Goal: Complete application form

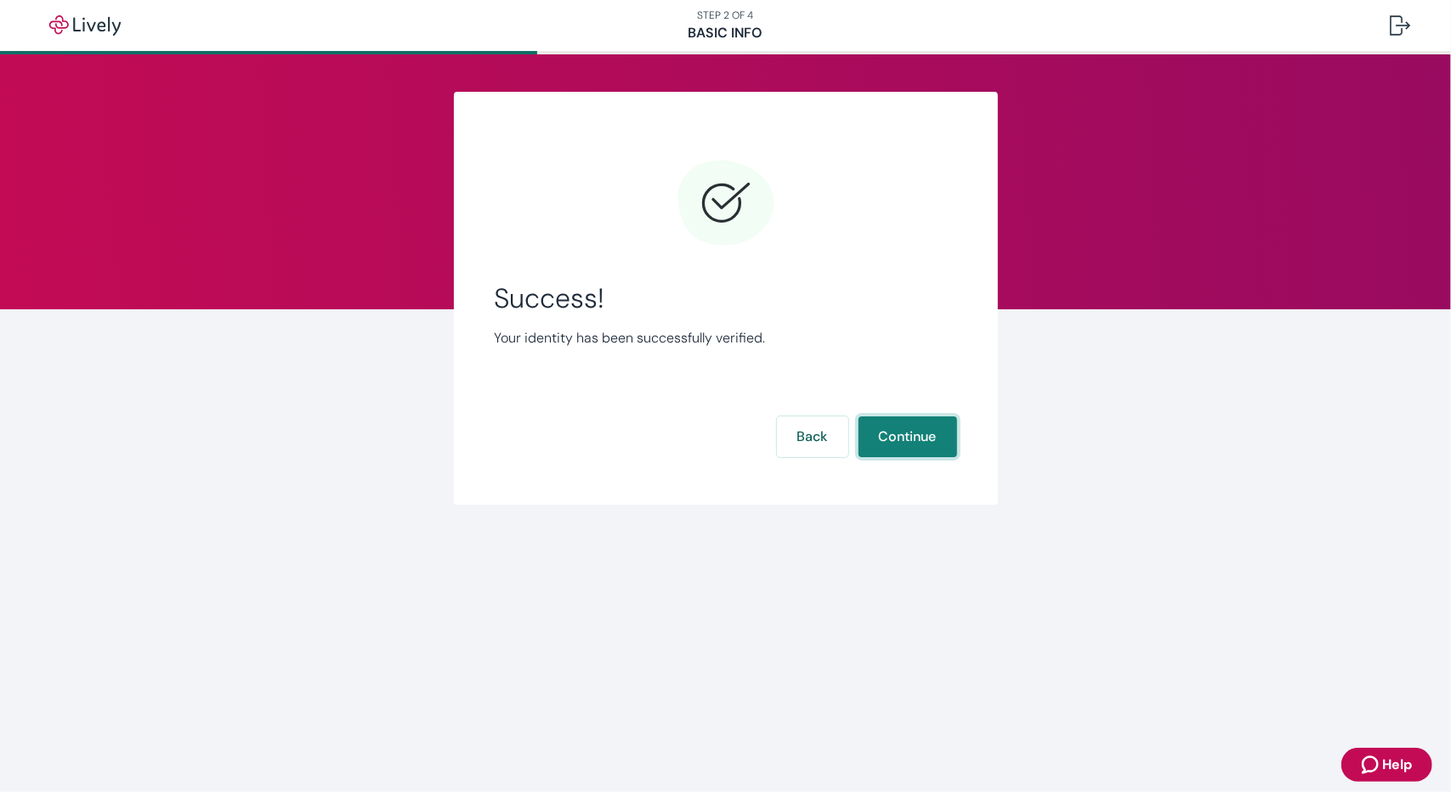
click at [914, 438] on button "Continue" at bounding box center [908, 437] width 99 height 41
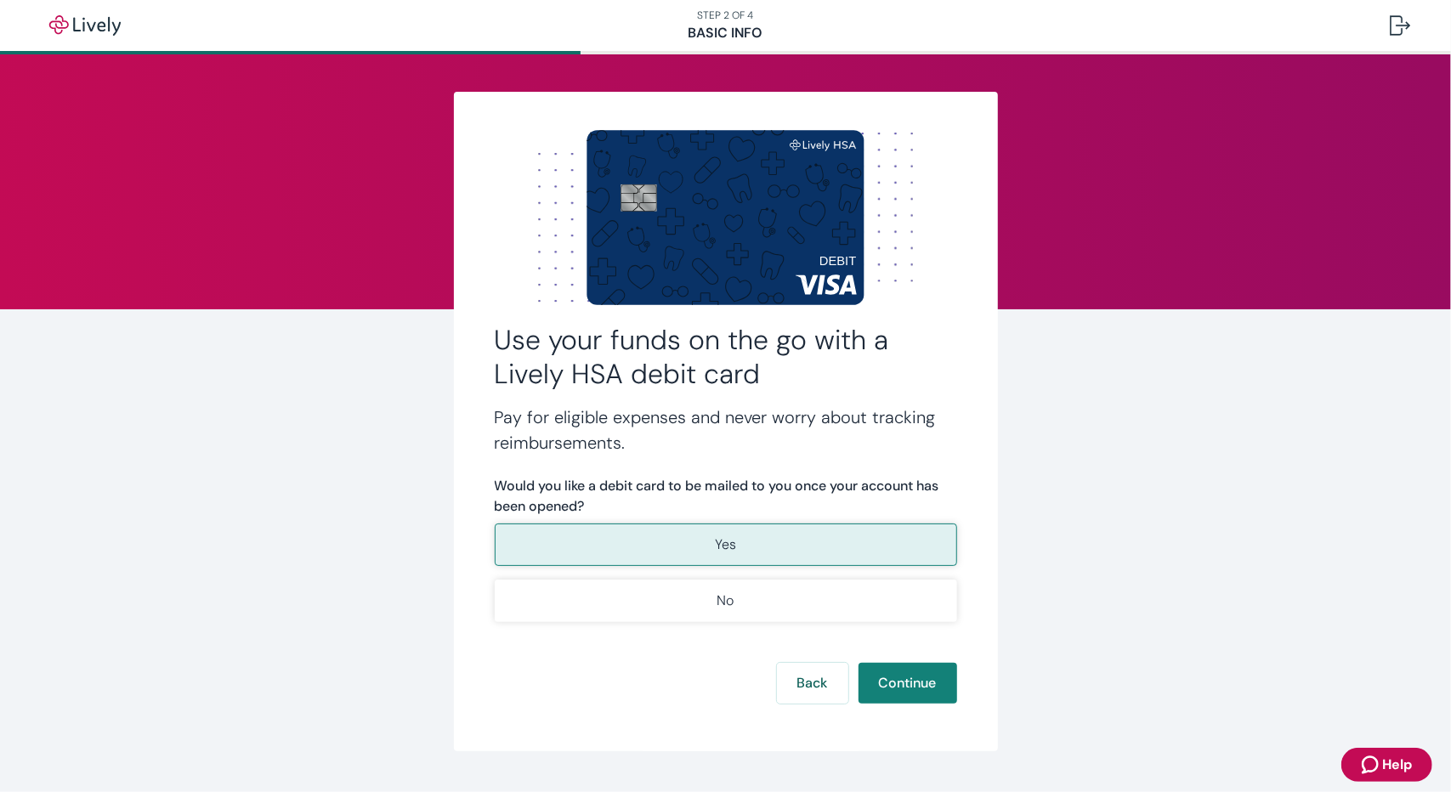
click at [746, 543] on button "Yes" at bounding box center [726, 545] width 462 height 43
click at [906, 678] on button "Continue" at bounding box center [908, 683] width 99 height 41
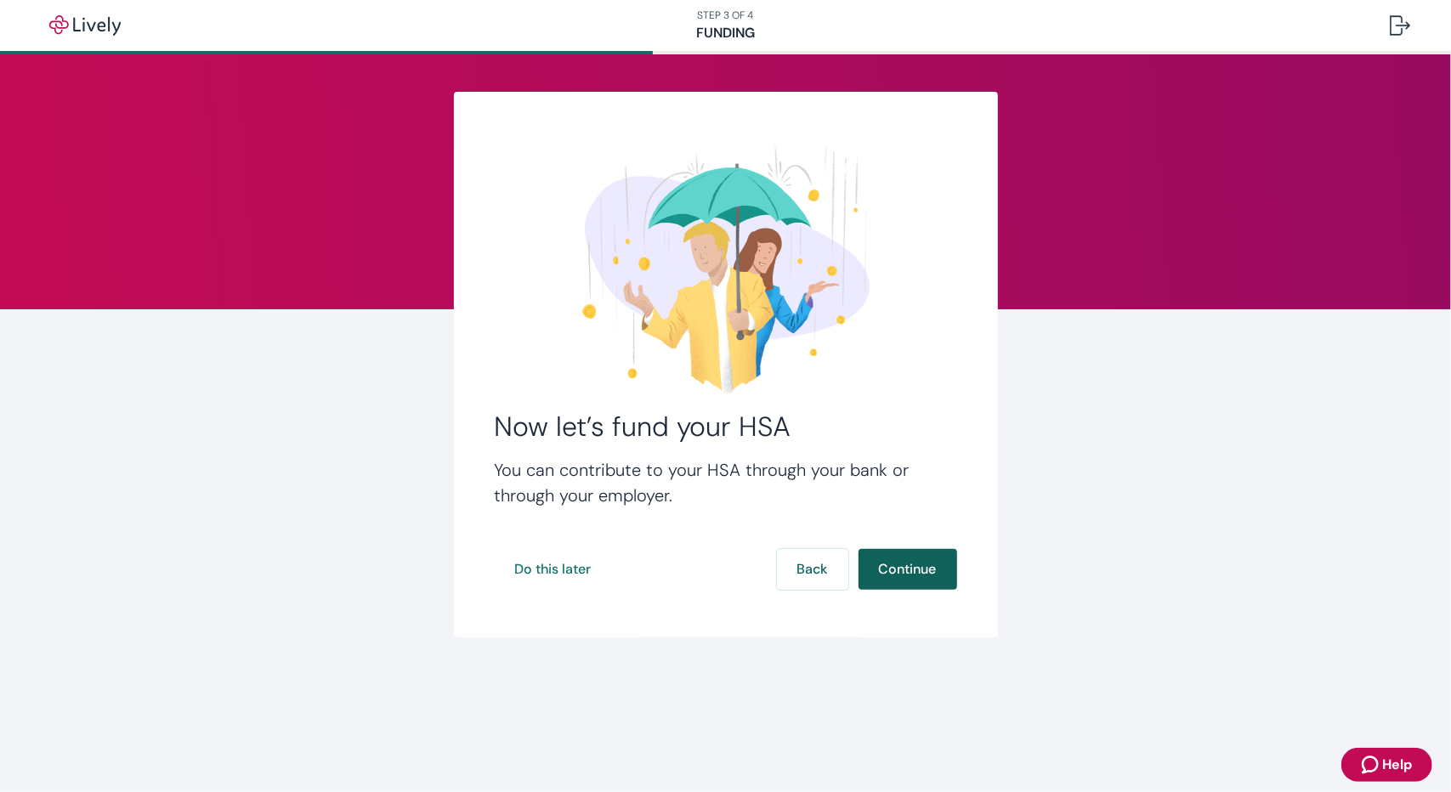
click at [927, 566] on button "Continue" at bounding box center [908, 569] width 99 height 41
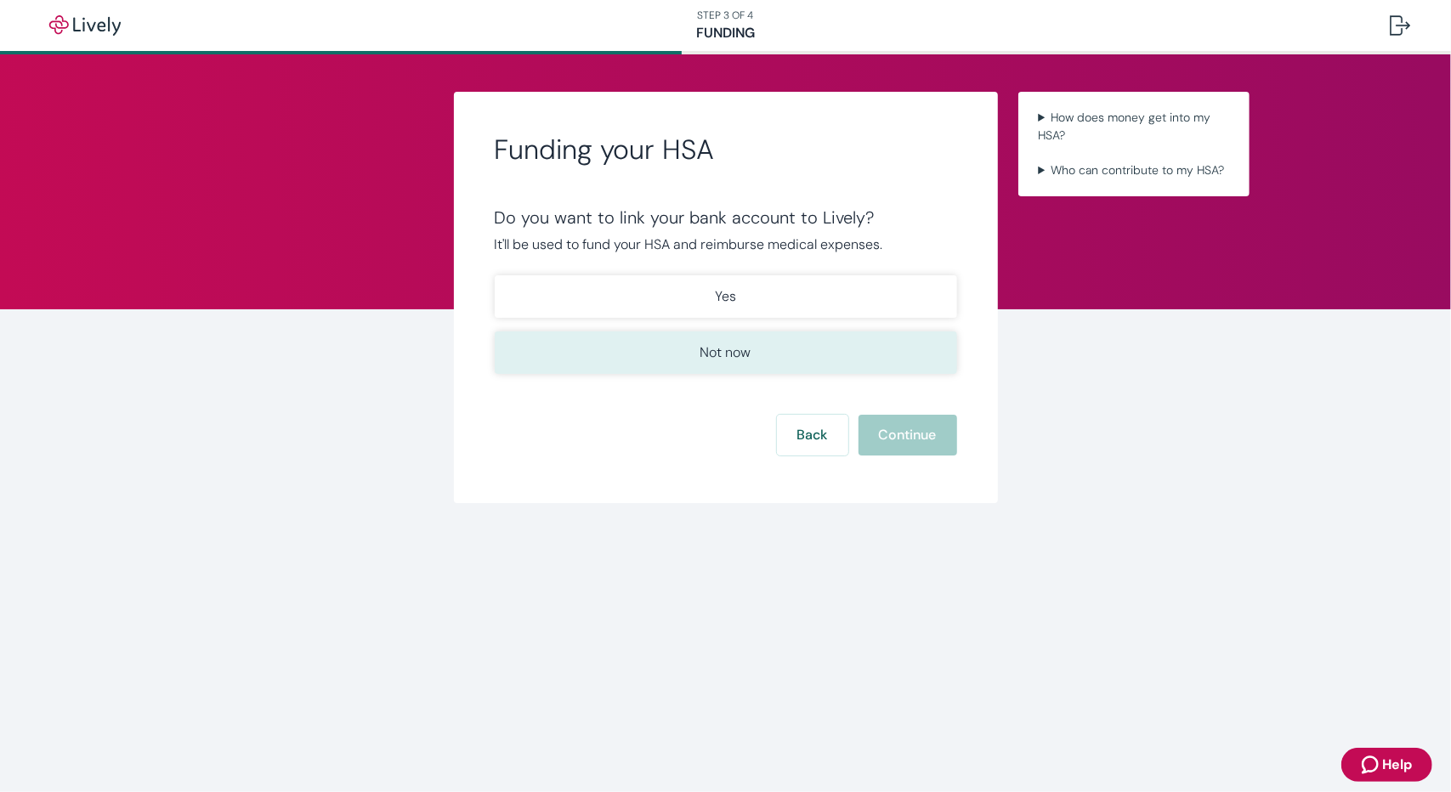
click at [729, 353] on p "Not now" at bounding box center [726, 353] width 51 height 20
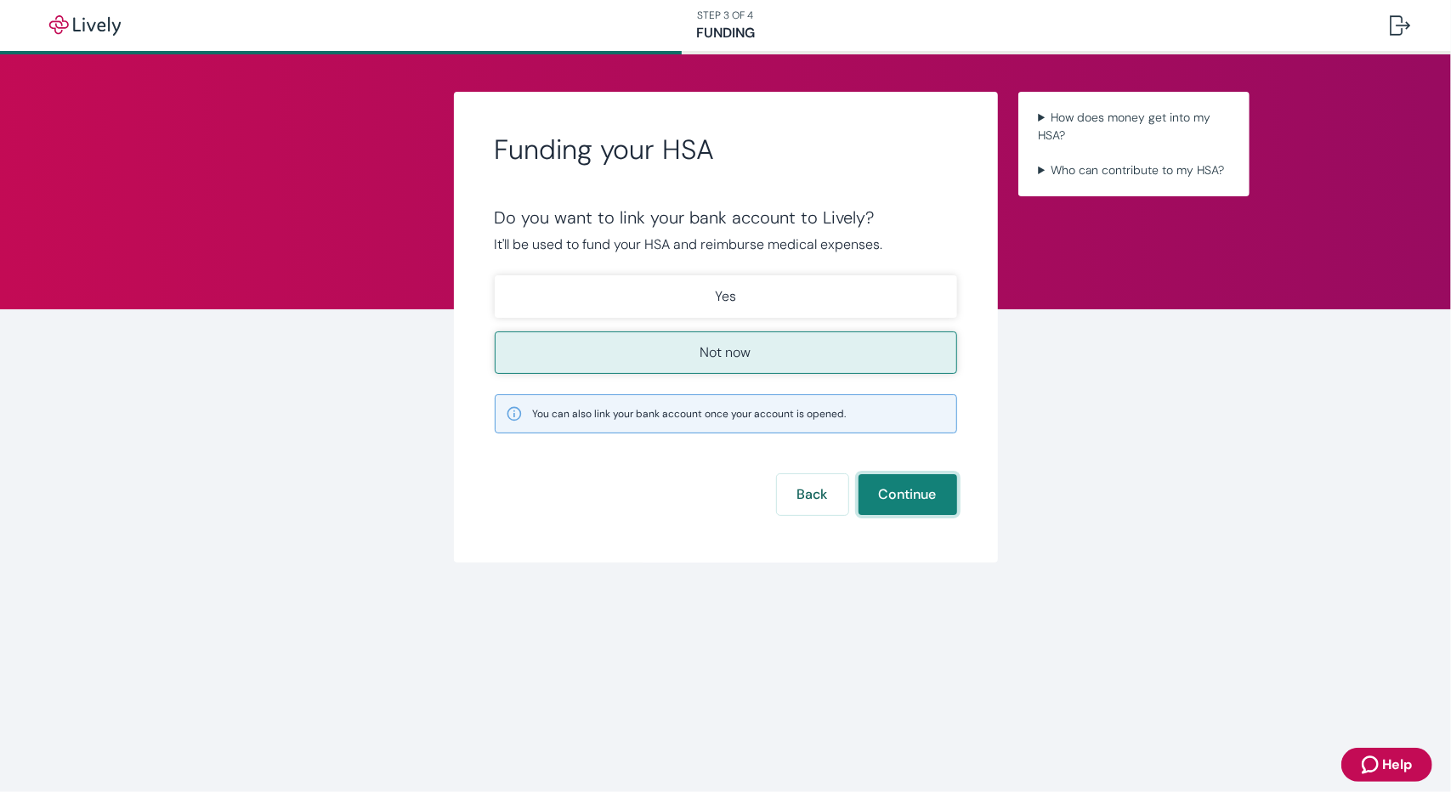
click at [925, 495] on button "Continue" at bounding box center [908, 494] width 99 height 41
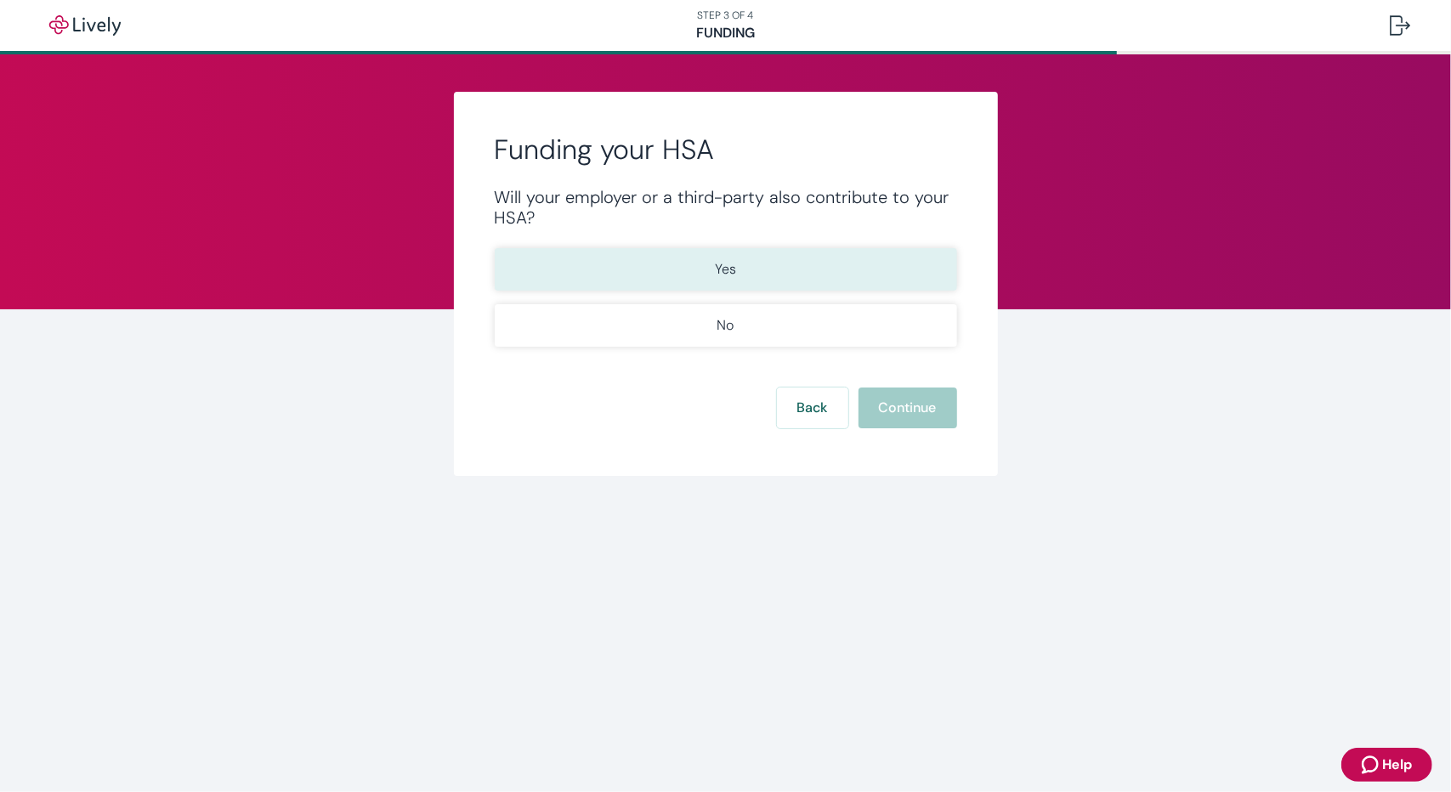
click at [723, 269] on p "Yes" at bounding box center [725, 269] width 21 height 20
click at [903, 406] on button "Continue" at bounding box center [908, 408] width 99 height 41
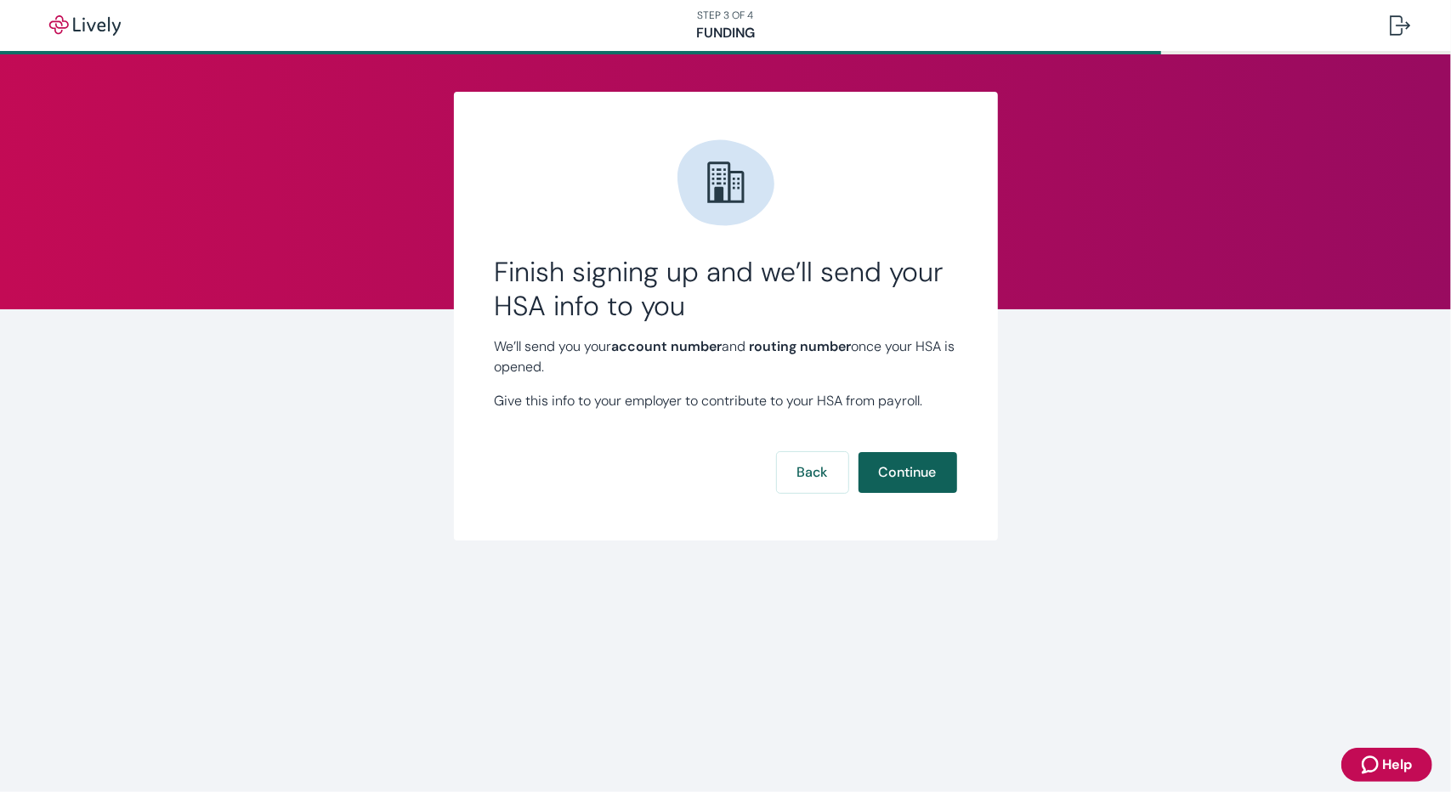
click at [901, 478] on button "Continue" at bounding box center [908, 472] width 99 height 41
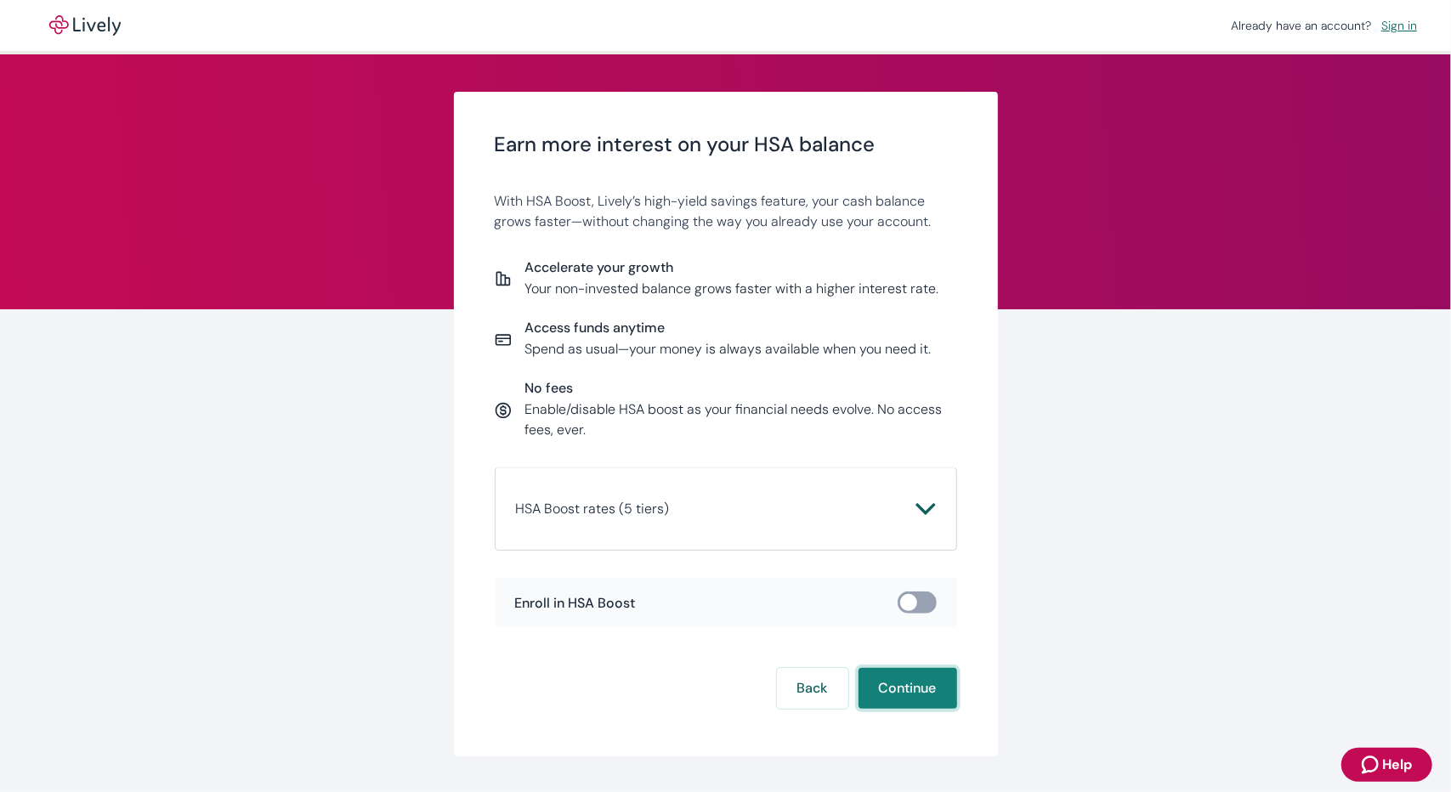
click at [901, 691] on button "Continue" at bounding box center [908, 688] width 99 height 41
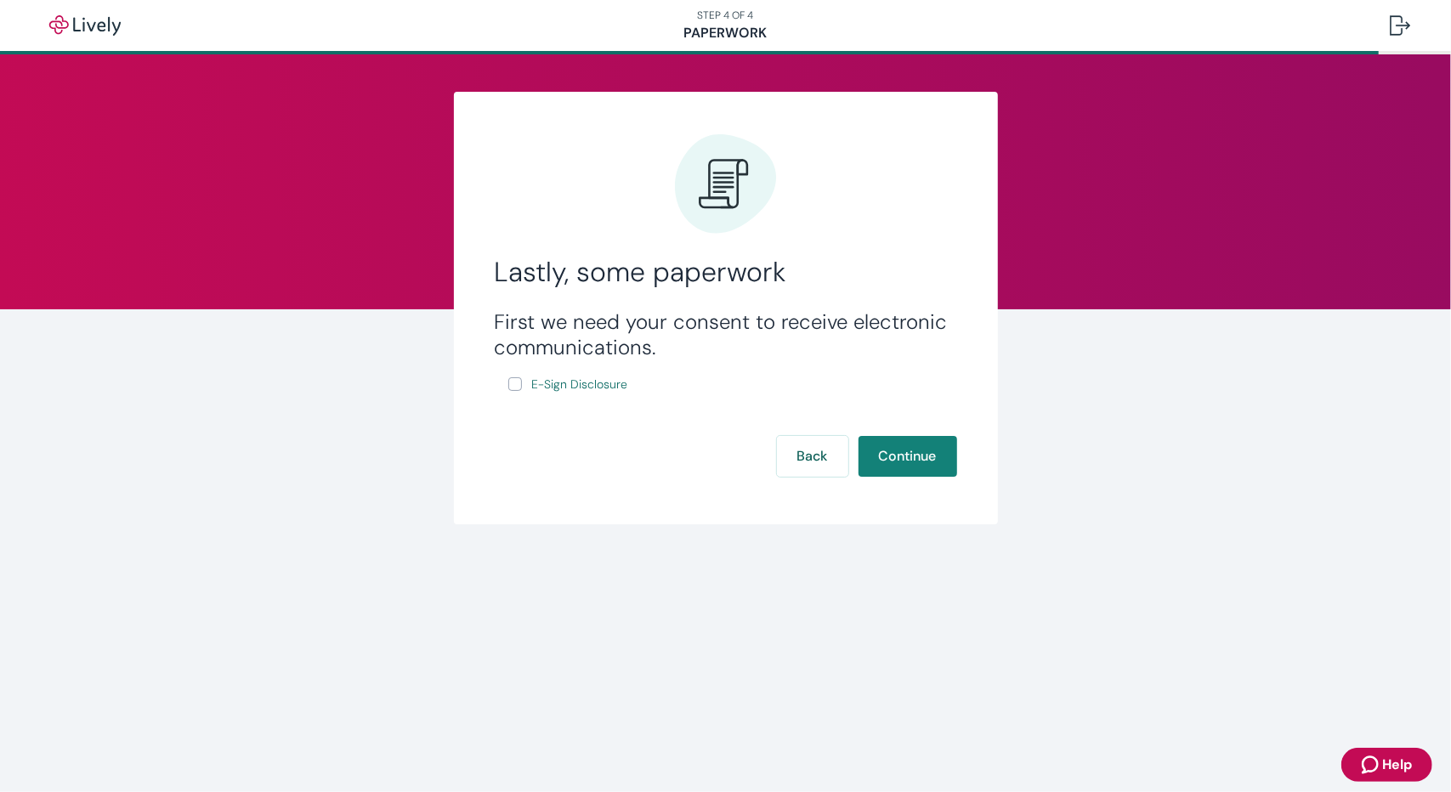
click at [510, 383] on input "E-Sign Disclosure" at bounding box center [515, 384] width 14 height 14
checkbox input "true"
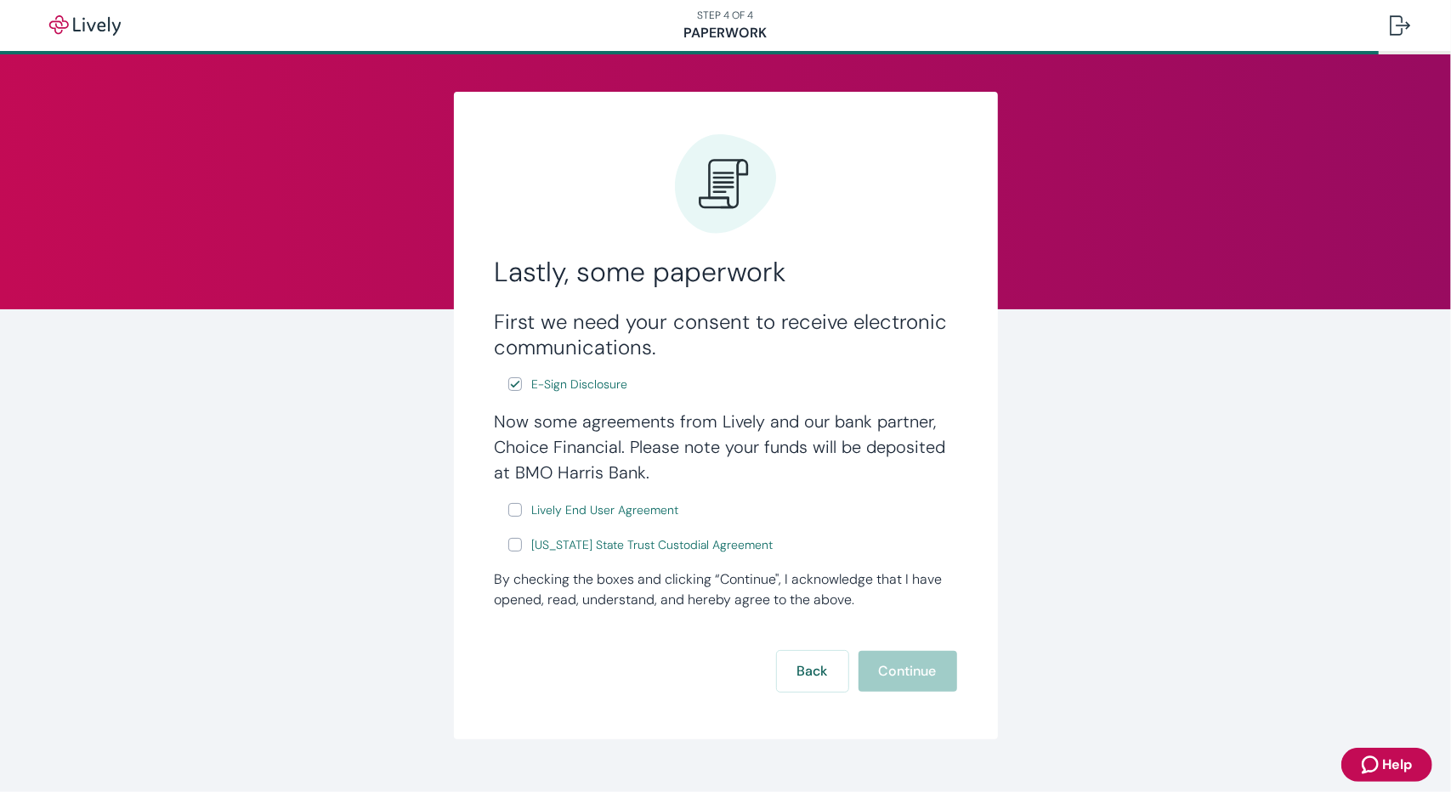
click at [508, 513] on input "Lively End User Agreement" at bounding box center [515, 510] width 14 height 14
checkbox input "true"
click at [510, 545] on input "[US_STATE] State Trust Custodial Agreement" at bounding box center [515, 545] width 14 height 14
checkbox input "true"
click at [916, 671] on button "Continue" at bounding box center [908, 671] width 99 height 41
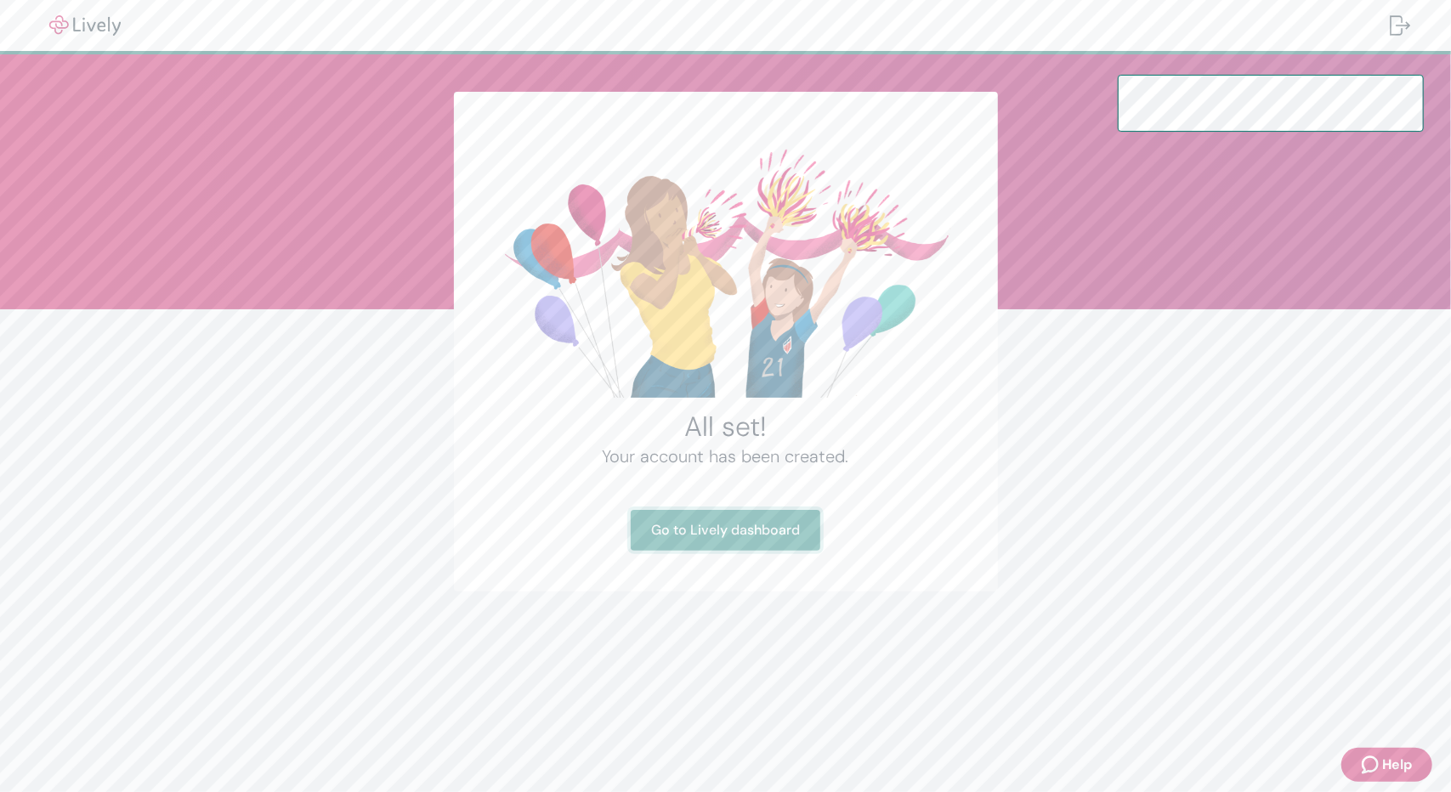
click at [723, 526] on link "Go to Lively dashboard" at bounding box center [726, 530] width 190 height 41
